Goal: Complete application form

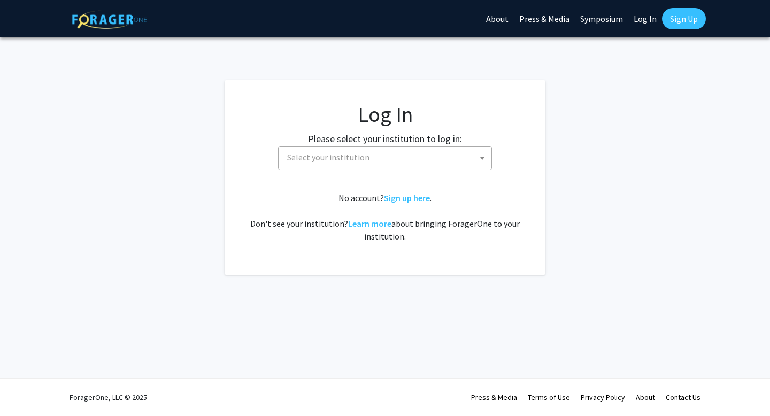
click at [339, 173] on fg-card-body "Log In Please select your institution to log in: [GEOGRAPHIC_DATA] [GEOGRAPHIC_…" at bounding box center [385, 178] width 278 height 152
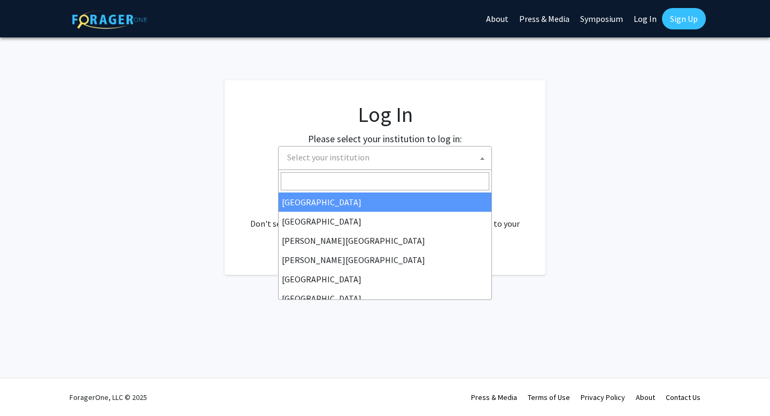
click at [342, 163] on span "Select your institution" at bounding box center [387, 158] width 209 height 22
select select "34"
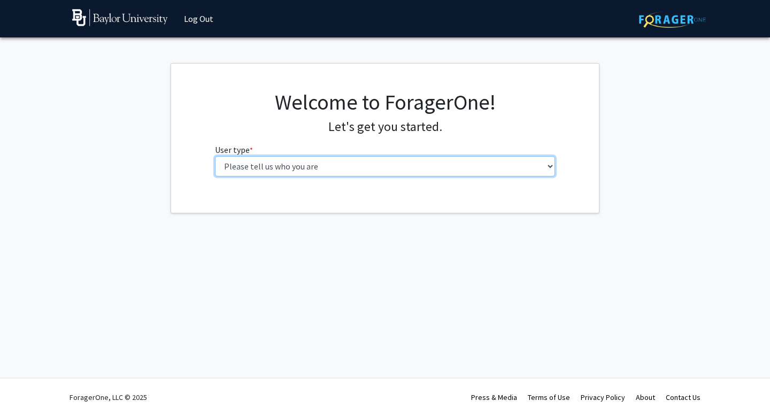
click at [345, 174] on select "Please tell us who you are Undergraduate Student Master's Student Doctoral Cand…" at bounding box center [385, 166] width 341 height 20
select select "1: undergrad"
click at [215, 156] on select "Please tell us who you are Undergraduate Student Master's Student Doctoral Cand…" at bounding box center [385, 166] width 341 height 20
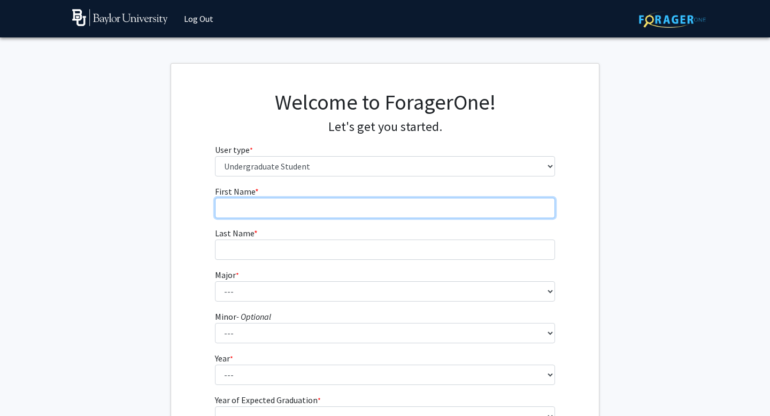
click at [340, 211] on input "First Name * required" at bounding box center [385, 208] width 341 height 20
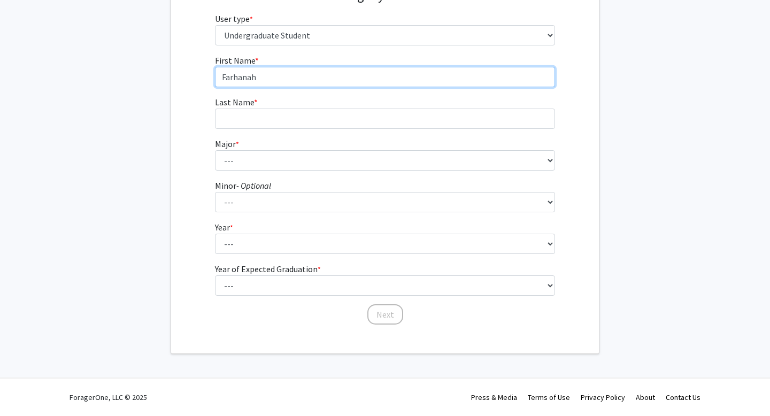
type input "Farhanah"
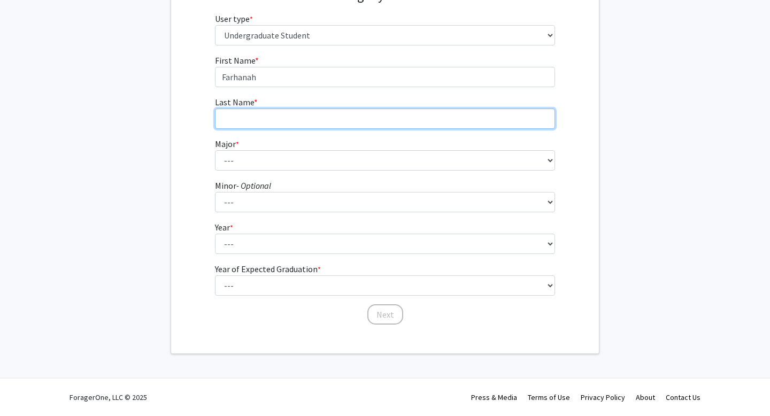
click at [291, 127] on input "Last Name * required" at bounding box center [385, 119] width 341 height 20
type input "Mustafa"
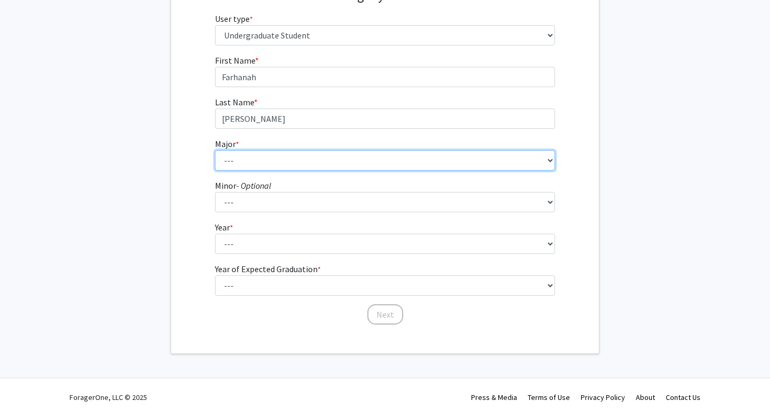
click at [296, 151] on select "--- Accounting American Studies Anthropology Apparel Design & Product Developme…" at bounding box center [385, 160] width 341 height 20
select select "64: 2729"
click at [215, 150] on select "--- Accounting American Studies Anthropology Apparel Design & Product Developme…" at bounding box center [385, 160] width 341 height 20
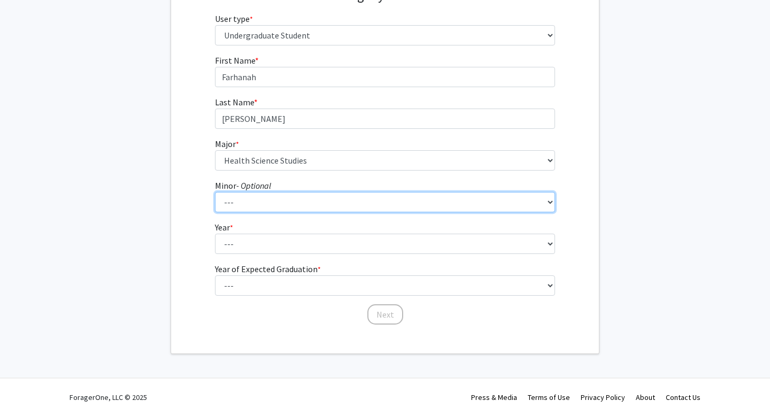
click at [250, 200] on select "--- Advertising American Sign Language American Studies Anthropology Apparel Me…" at bounding box center [385, 202] width 341 height 20
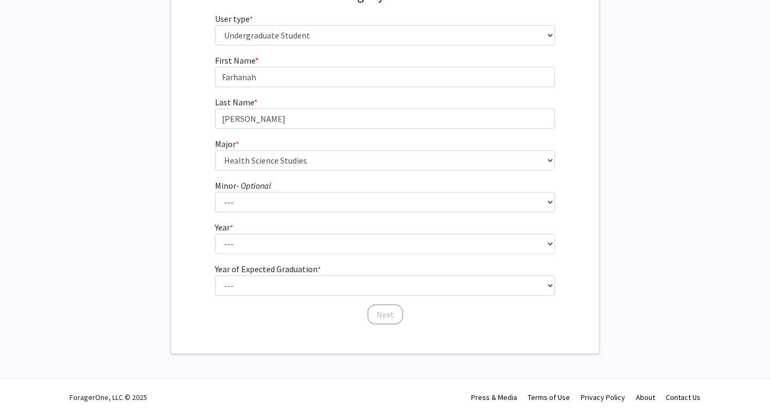
click at [240, 258] on form "First Name * required Farhanah Last Name * required Mustafa Major * required --…" at bounding box center [385, 184] width 341 height 261
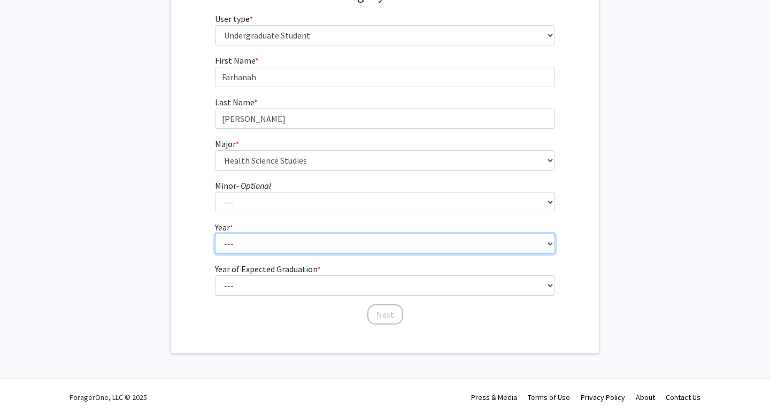
click at [240, 244] on select "--- First-year Sophomore Junior Senior Postbaccalaureate Certificate" at bounding box center [385, 244] width 341 height 20
select select "1: first-year"
click at [215, 234] on select "--- First-year Sophomore Junior Senior Postbaccalaureate Certificate" at bounding box center [385, 244] width 341 height 20
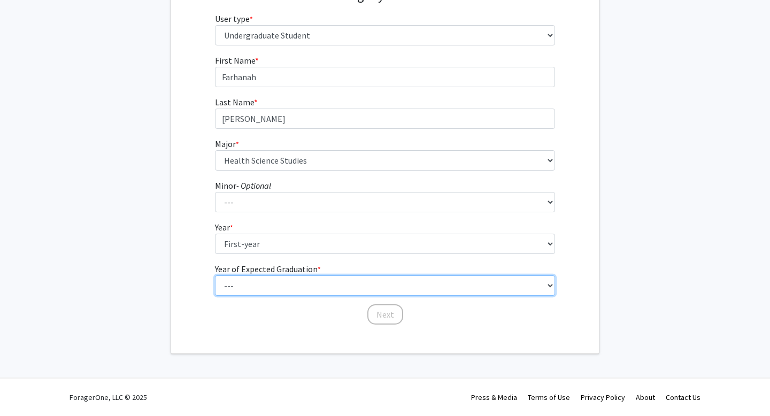
click at [250, 295] on select "--- 2025 2026 2027 2028 2029 2030 2031 2032 2033 2034" at bounding box center [385, 286] width 341 height 20
select select "5: 2029"
click at [215, 276] on select "--- 2025 2026 2027 2028 2029 2030 2031 2032 2033 2034" at bounding box center [385, 286] width 341 height 20
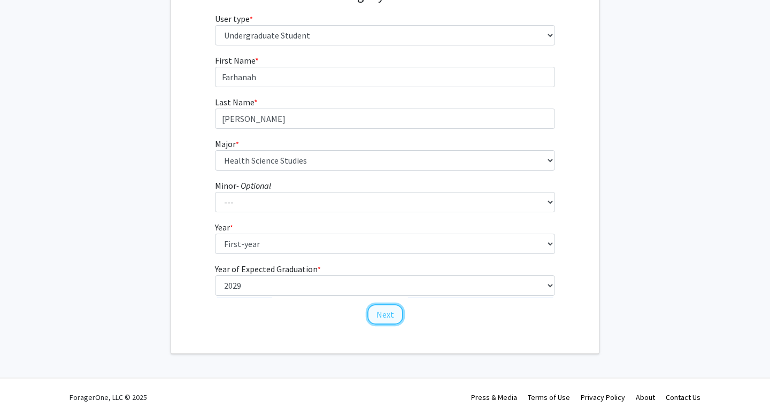
click at [373, 321] on button "Next" at bounding box center [386, 314] width 36 height 20
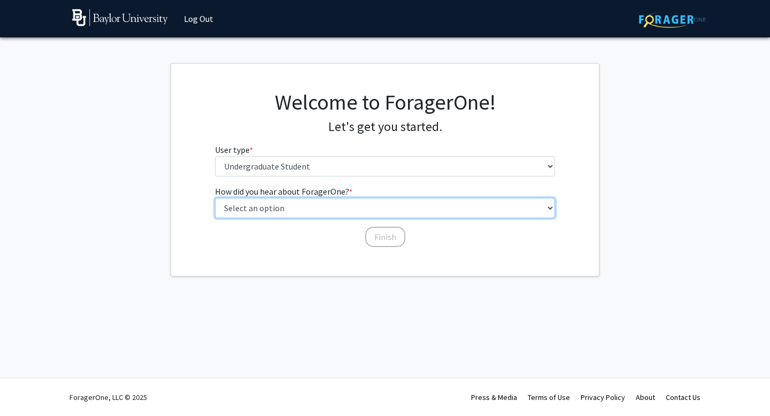
click at [356, 203] on select "Select an option Peer/student recommendation Faculty/staff recommendation Unive…" at bounding box center [385, 208] width 341 height 20
select select "1: peer_recommendation"
click at [215, 198] on select "Select an option Peer/student recommendation Faculty/staff recommendation Unive…" at bounding box center [385, 208] width 341 height 20
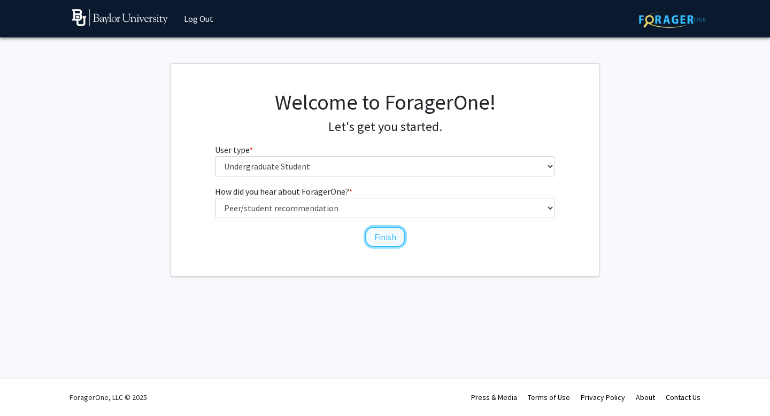
click at [384, 232] on button "Finish" at bounding box center [385, 237] width 40 height 20
